Goal: Find specific page/section: Find specific page/section

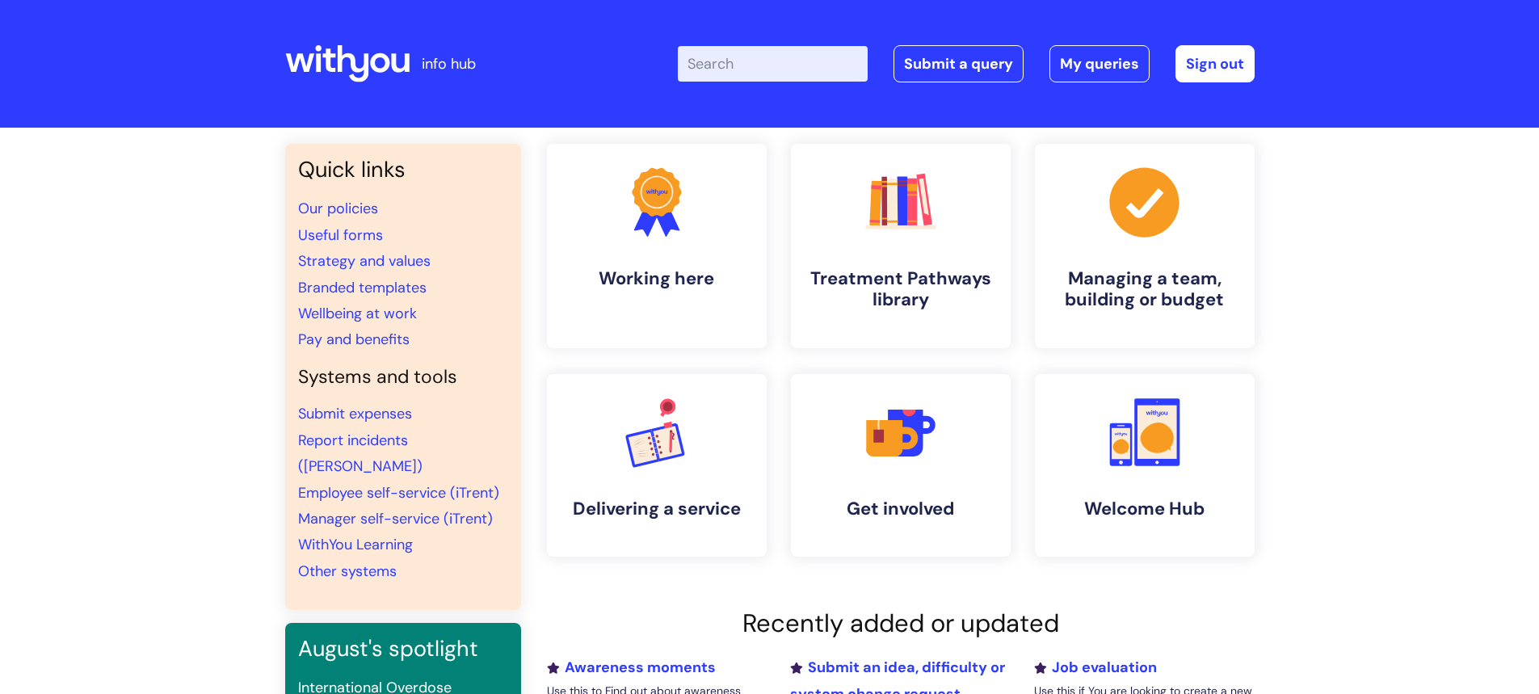
click at [746, 65] on input "Enter your search term here..." at bounding box center [773, 64] width 190 height 36
type input "brand centre"
click button "Search" at bounding box center [0, 0] width 0 height 0
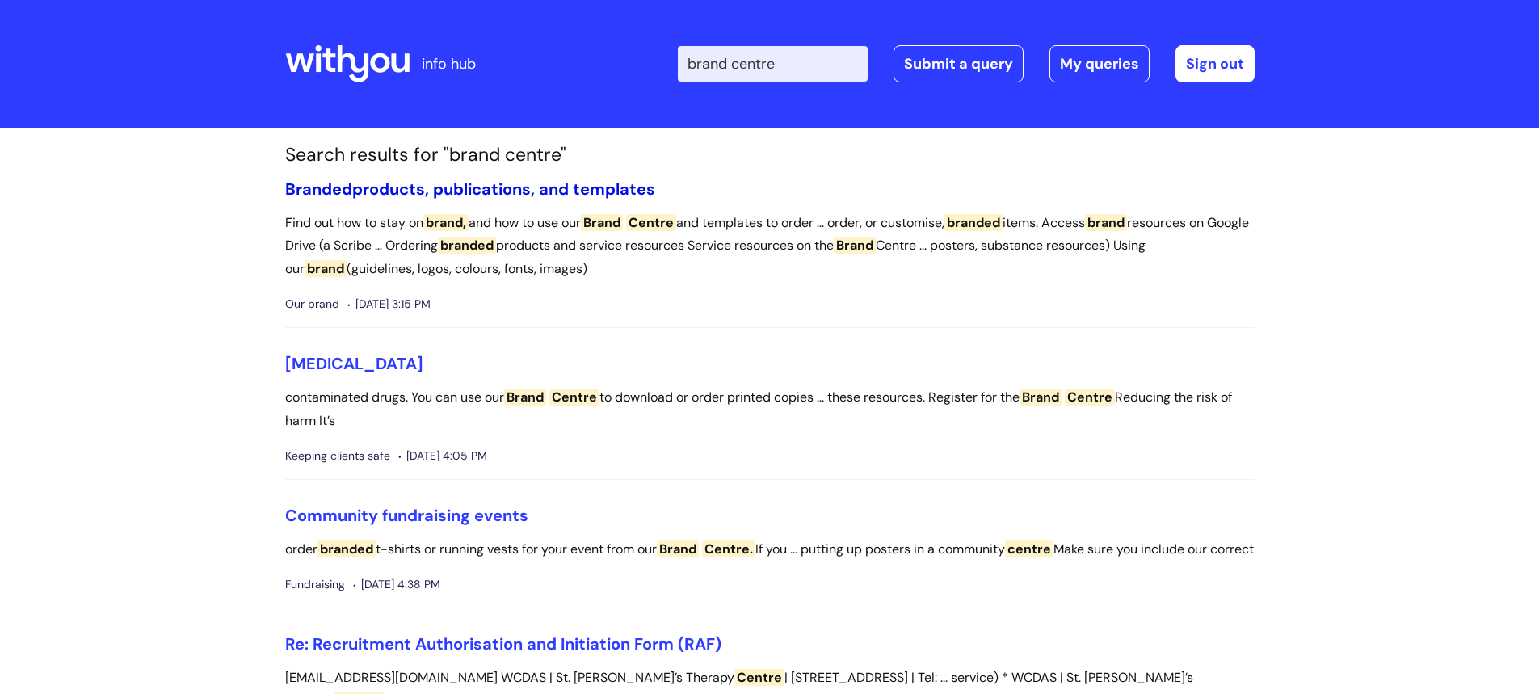
click at [541, 188] on link "Branded products, publications, and templates" at bounding box center [470, 189] width 370 height 21
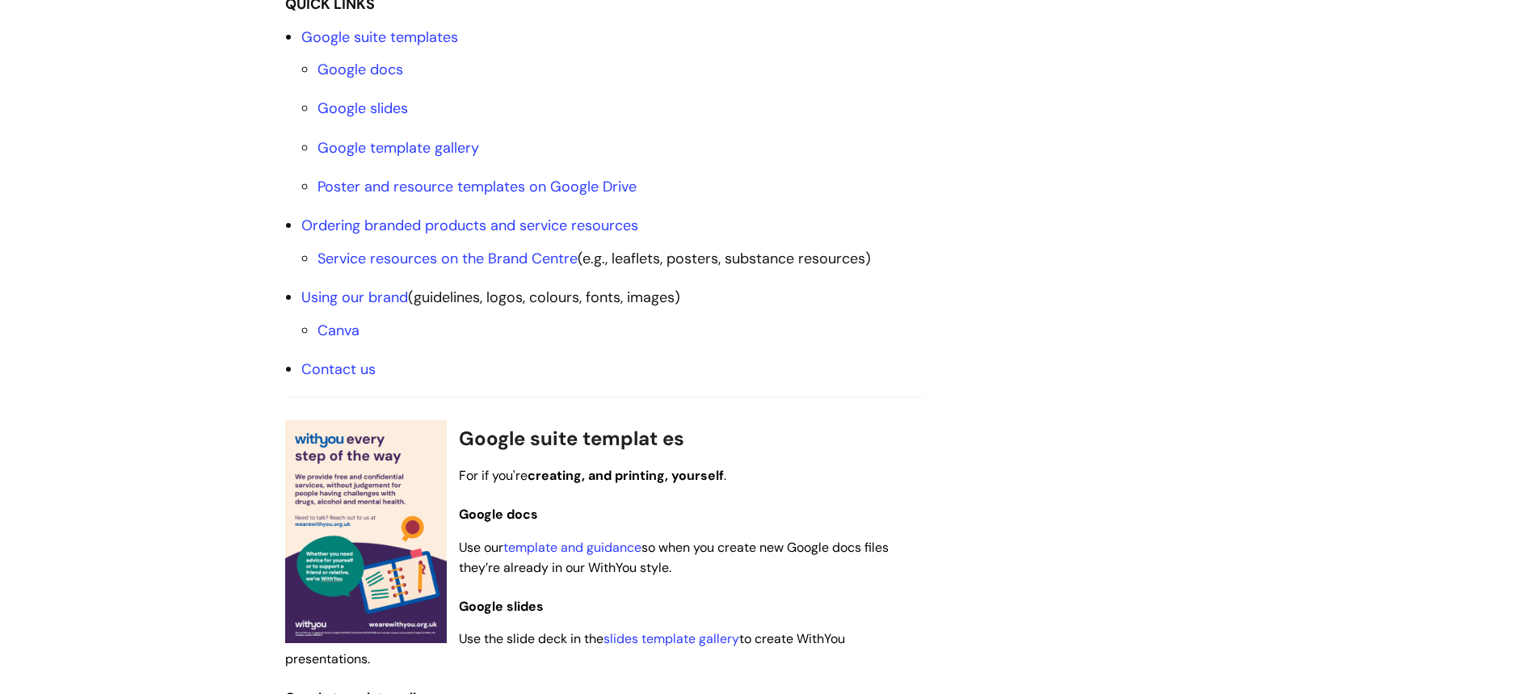
scroll to position [646, 0]
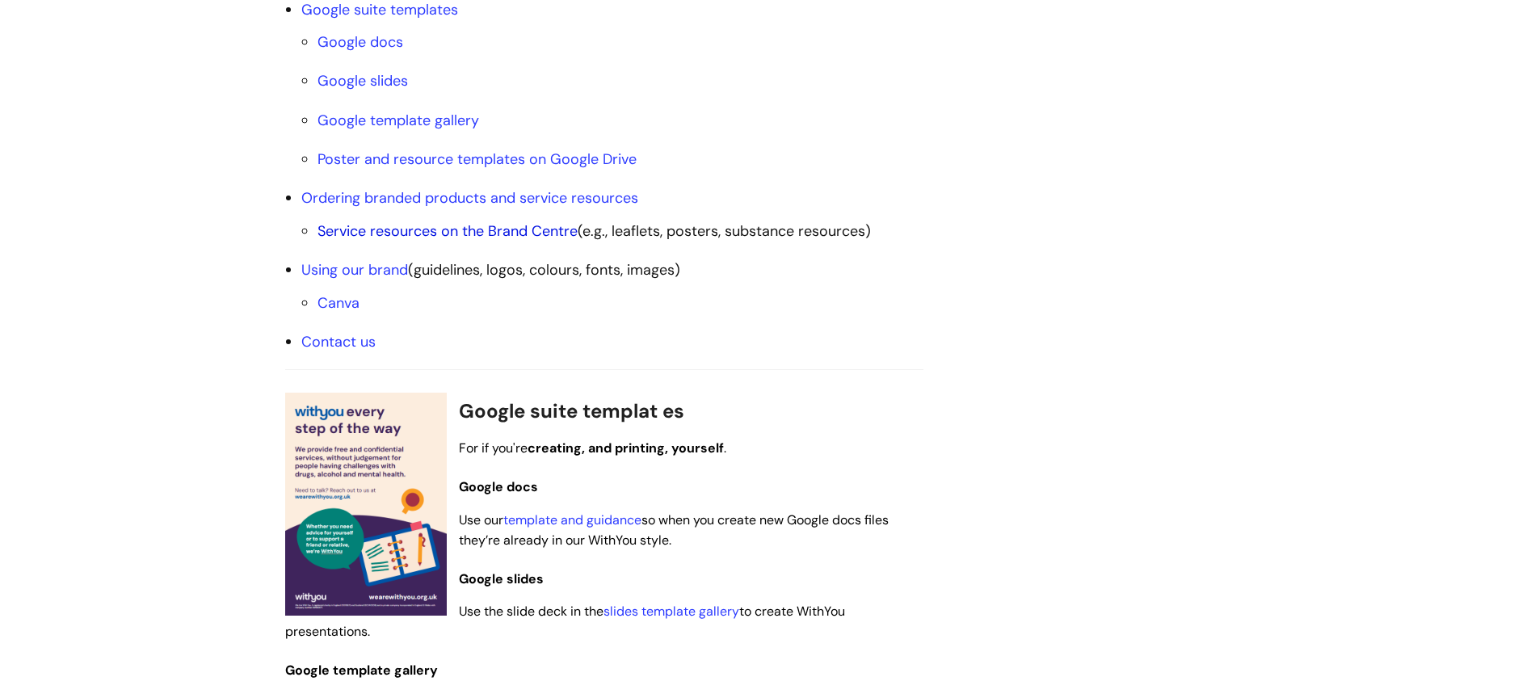
click at [444, 225] on link "Service resources on the Brand Centre" at bounding box center [448, 230] width 260 height 19
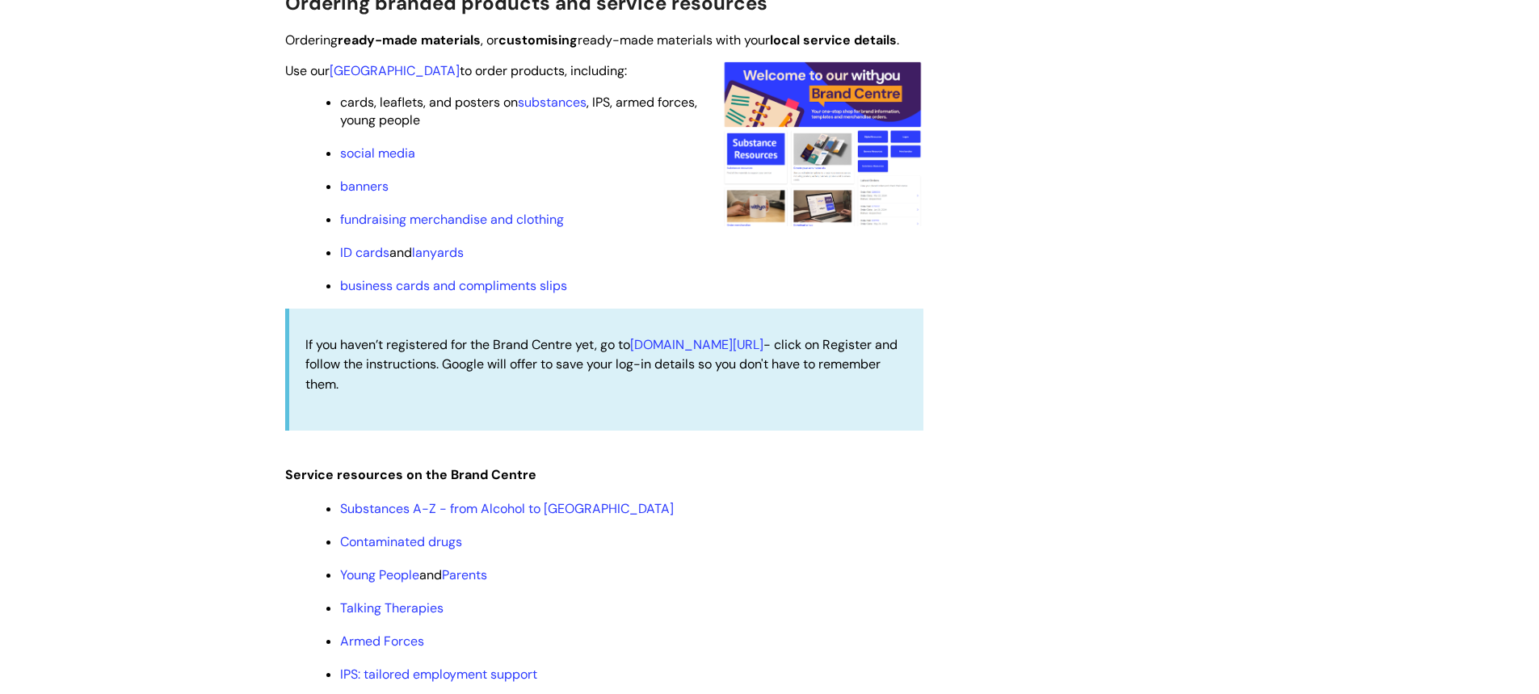
scroll to position [1555, 0]
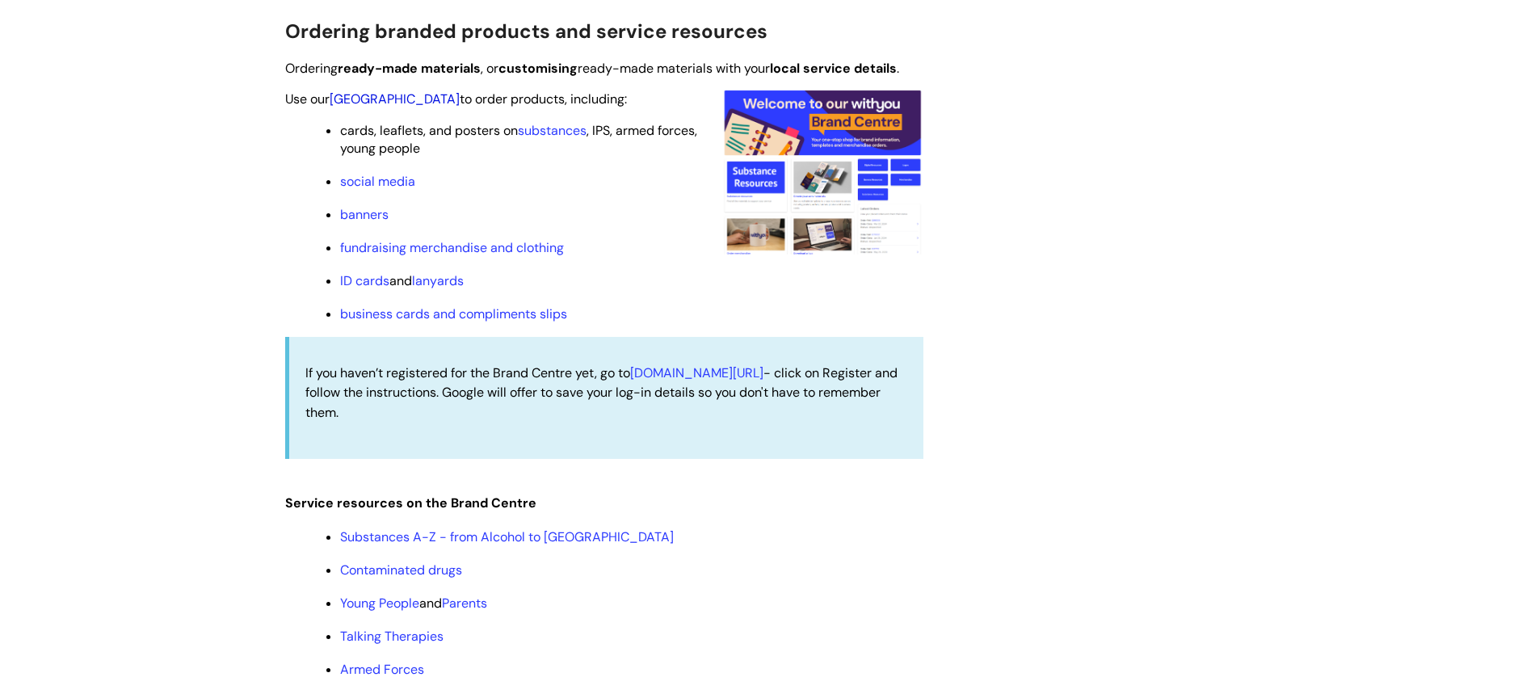
click at [372, 102] on link "Brand Centre" at bounding box center [395, 98] width 130 height 17
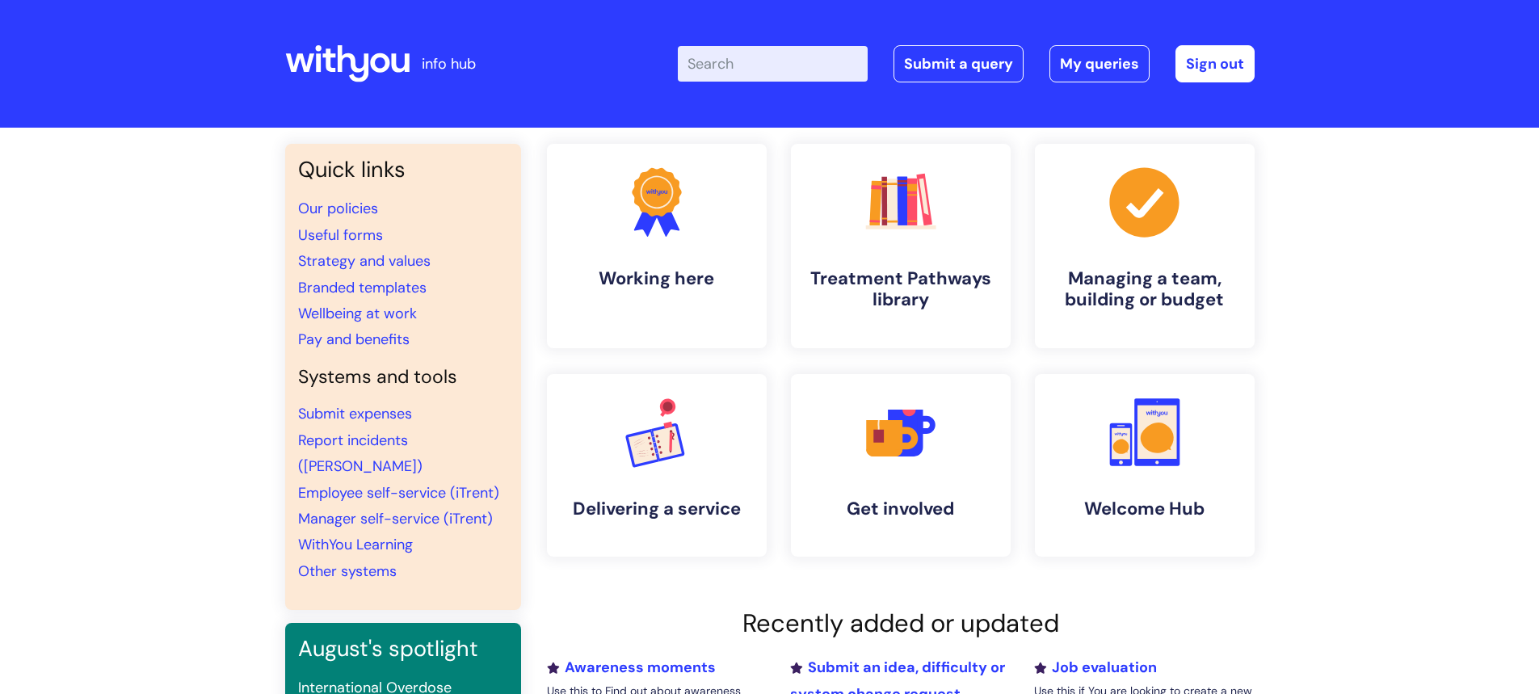
click at [727, 69] on input "Enter your search term here..." at bounding box center [773, 64] width 190 height 36
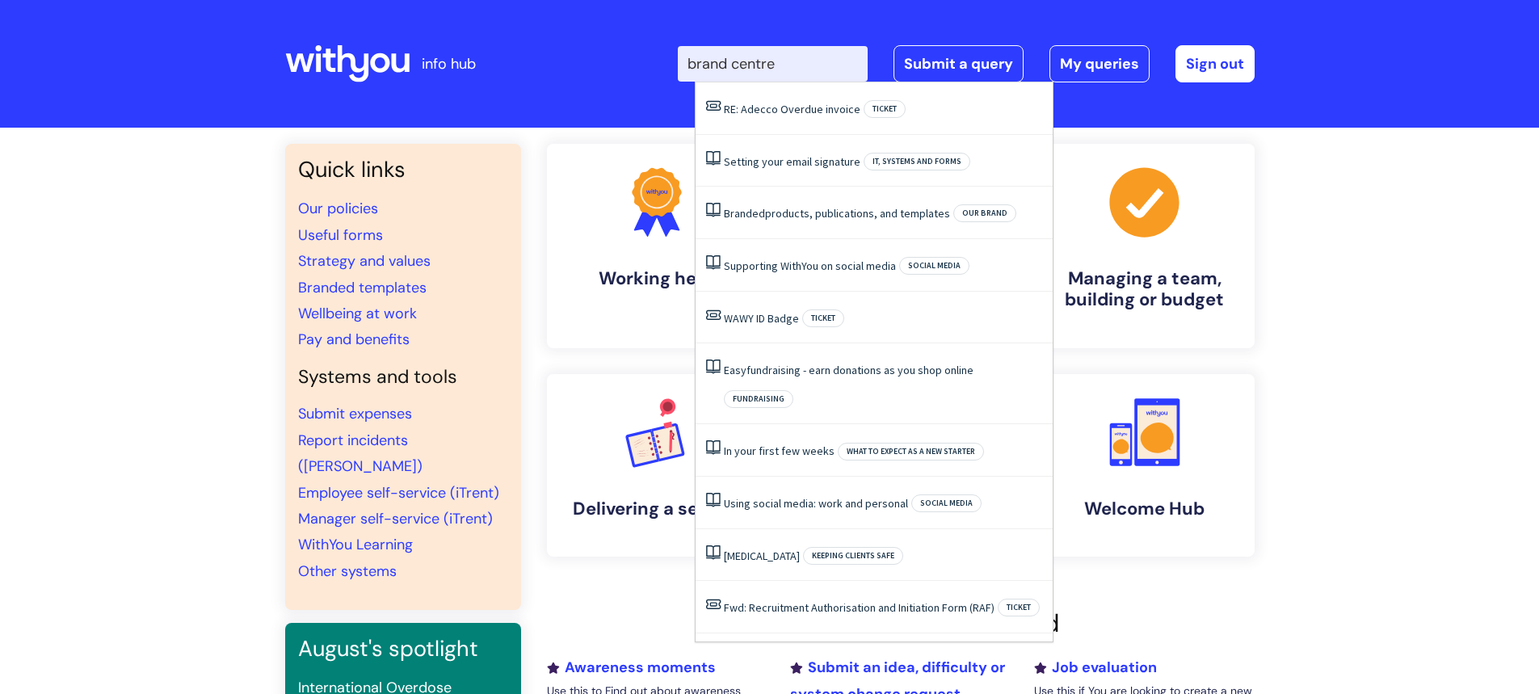
type input "brand centre"
click button "Search" at bounding box center [0, 0] width 0 height 0
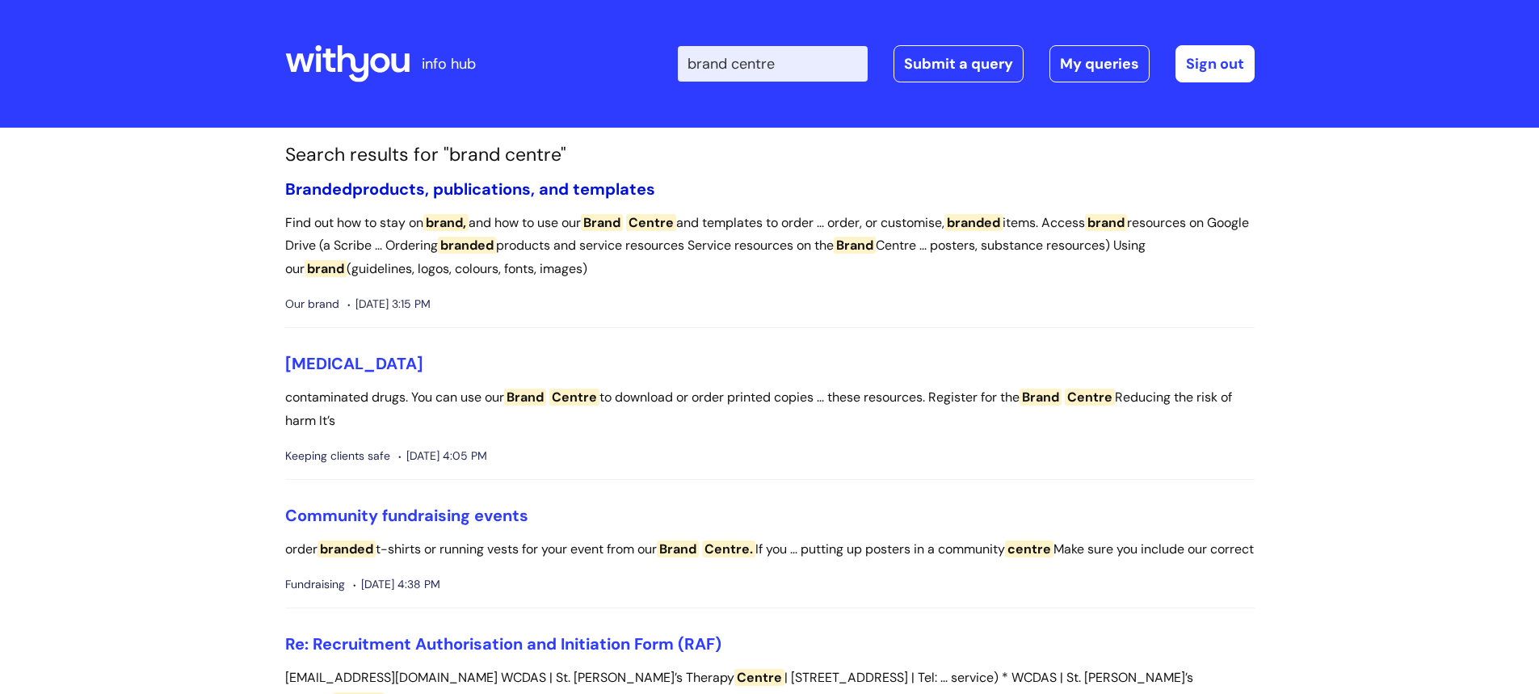
click at [549, 187] on link "Branded products, publications, and templates" at bounding box center [470, 189] width 370 height 21
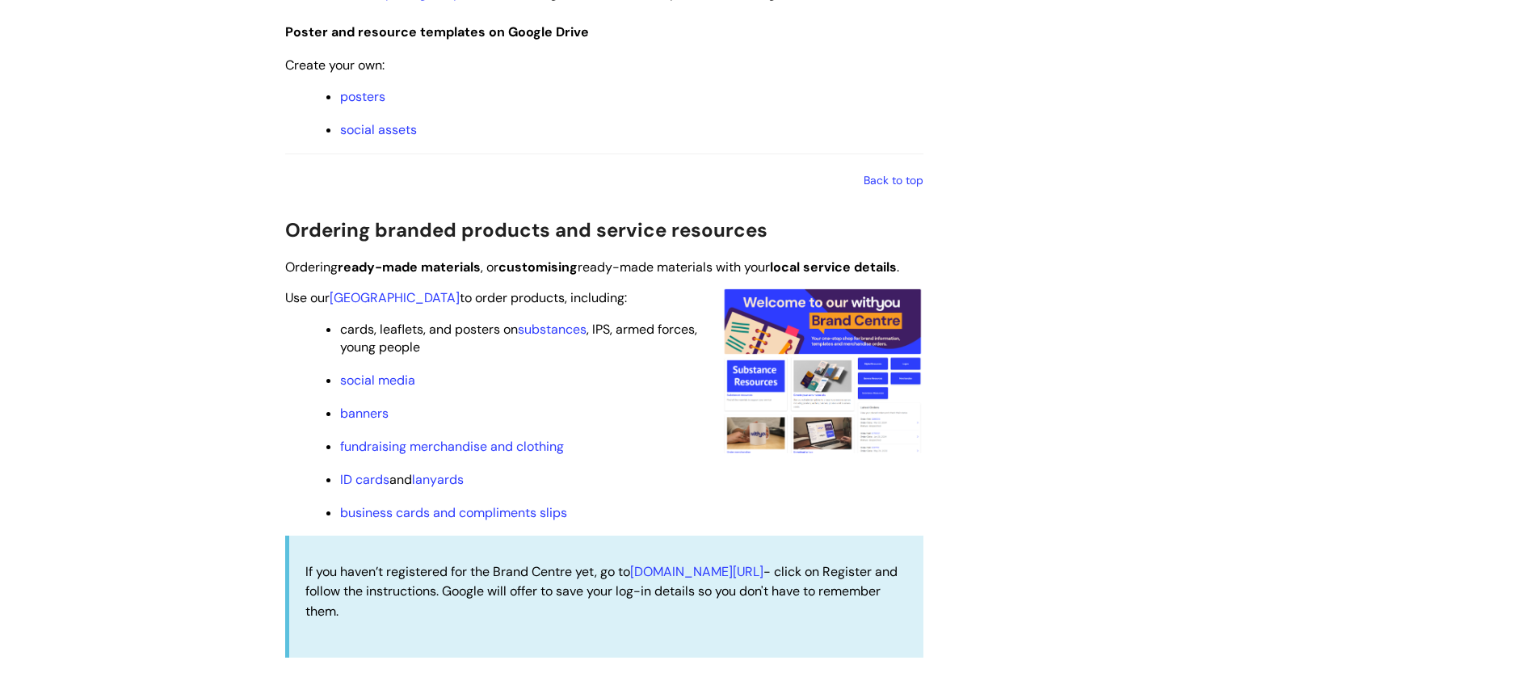
scroll to position [1374, 0]
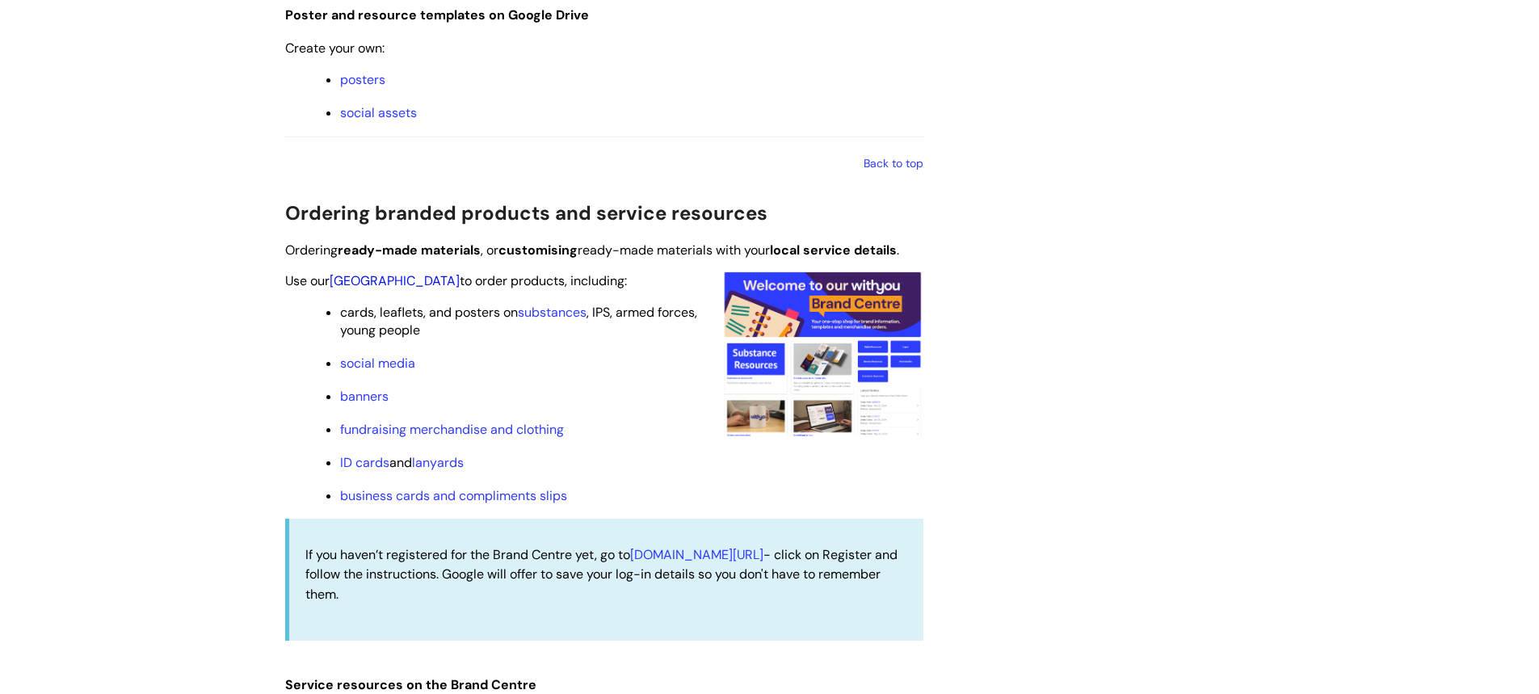
click at [379, 281] on link "[GEOGRAPHIC_DATA]" at bounding box center [395, 280] width 130 height 17
